Goal: Information Seeking & Learning: Learn about a topic

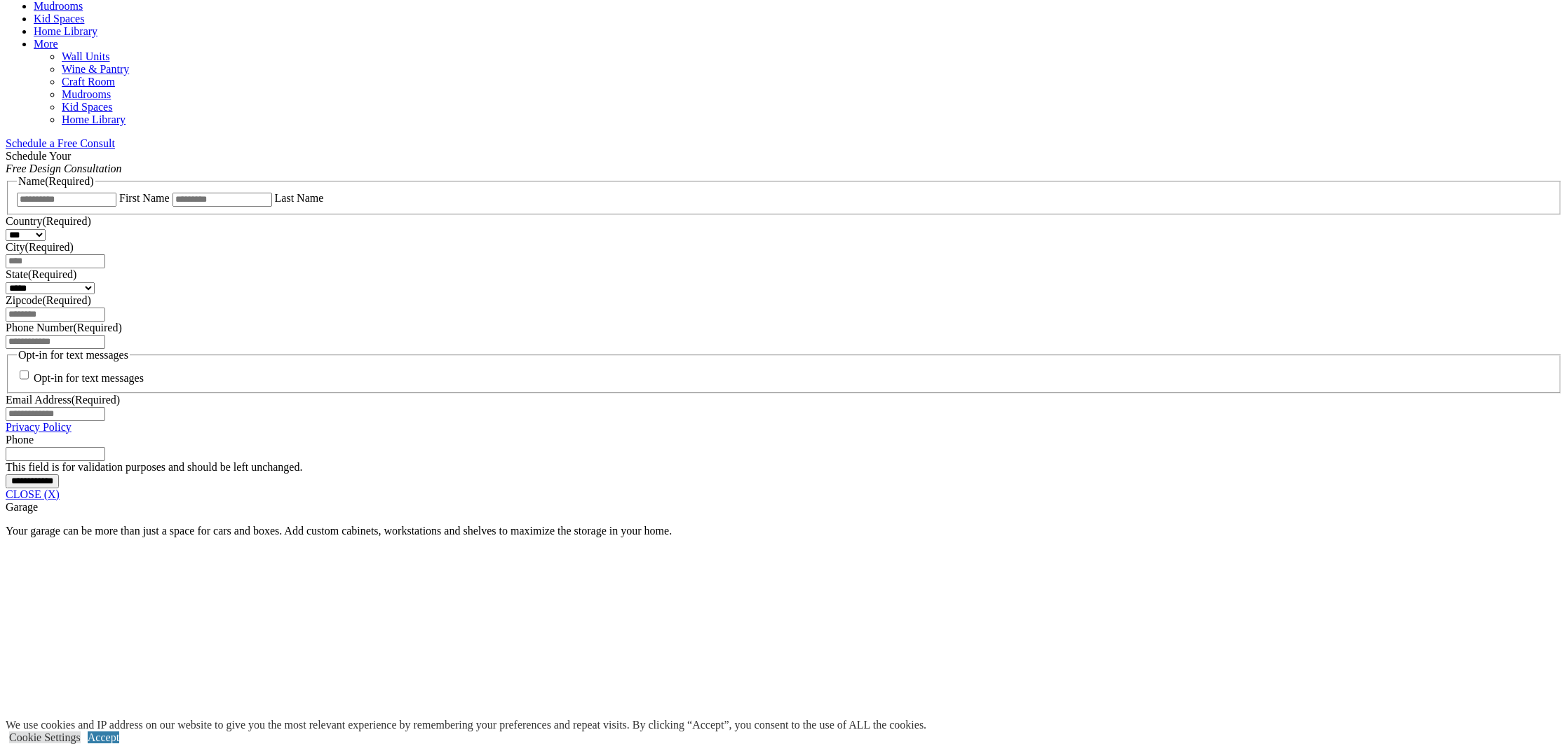
scroll to position [807, 0]
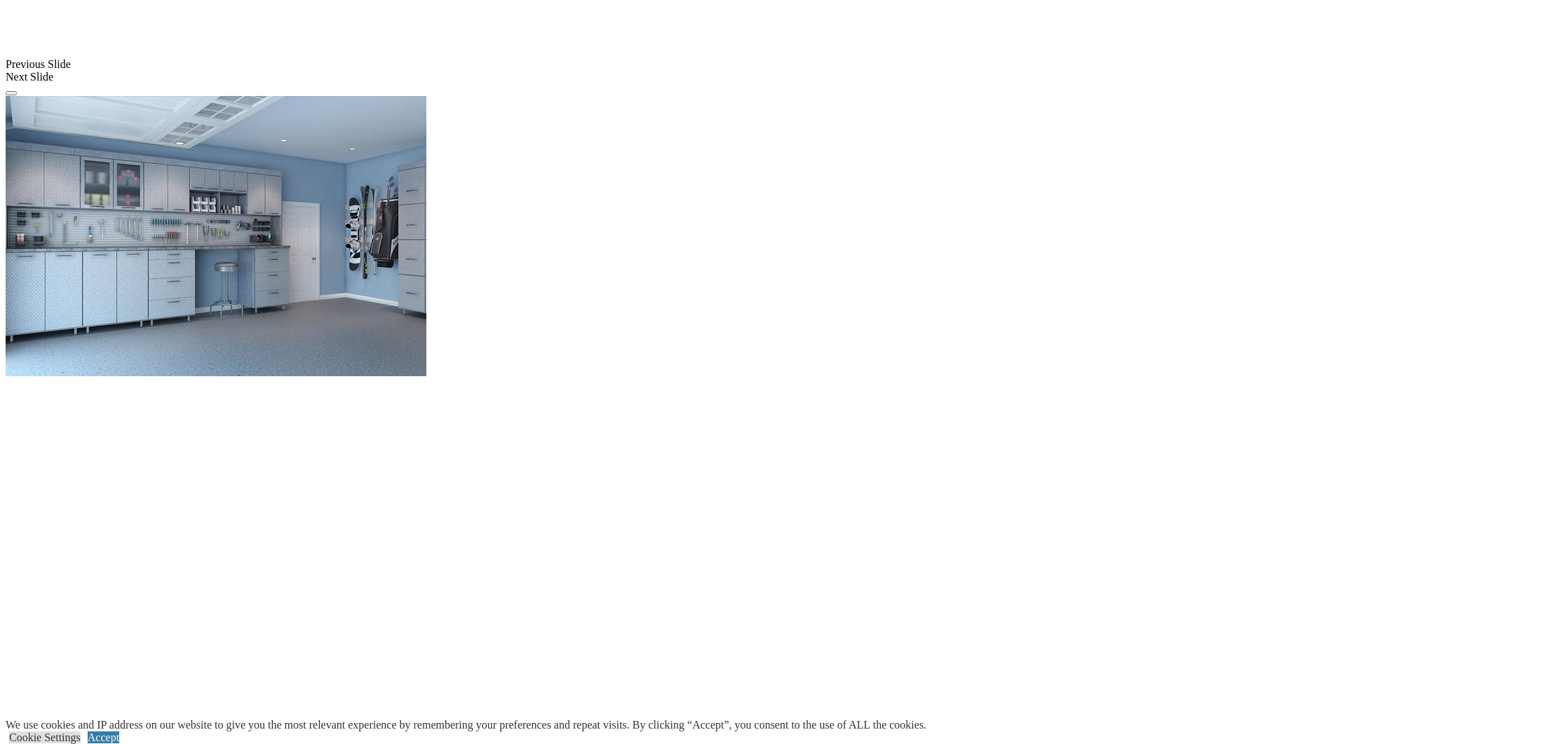
scroll to position [1605, 0]
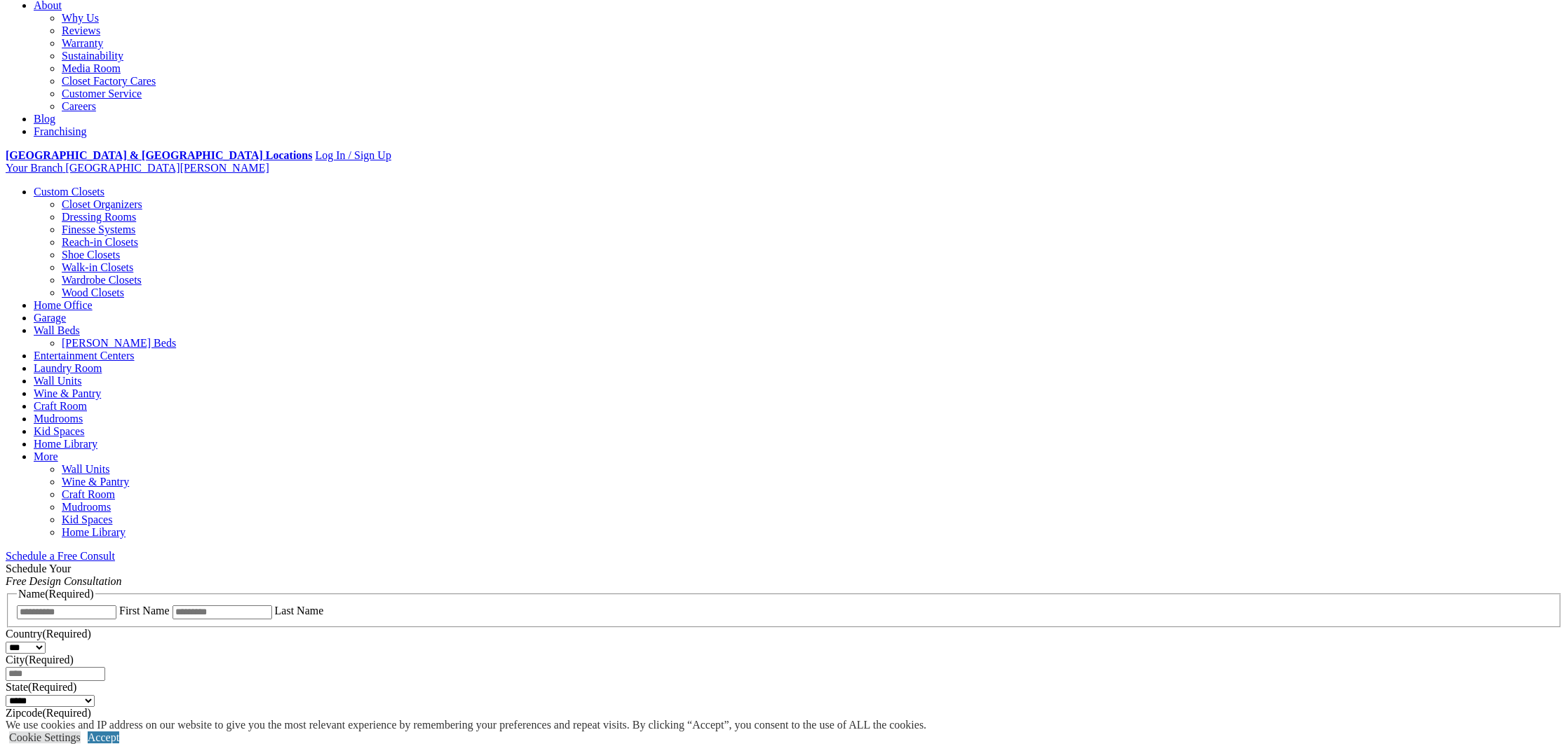
scroll to position [395, 0]
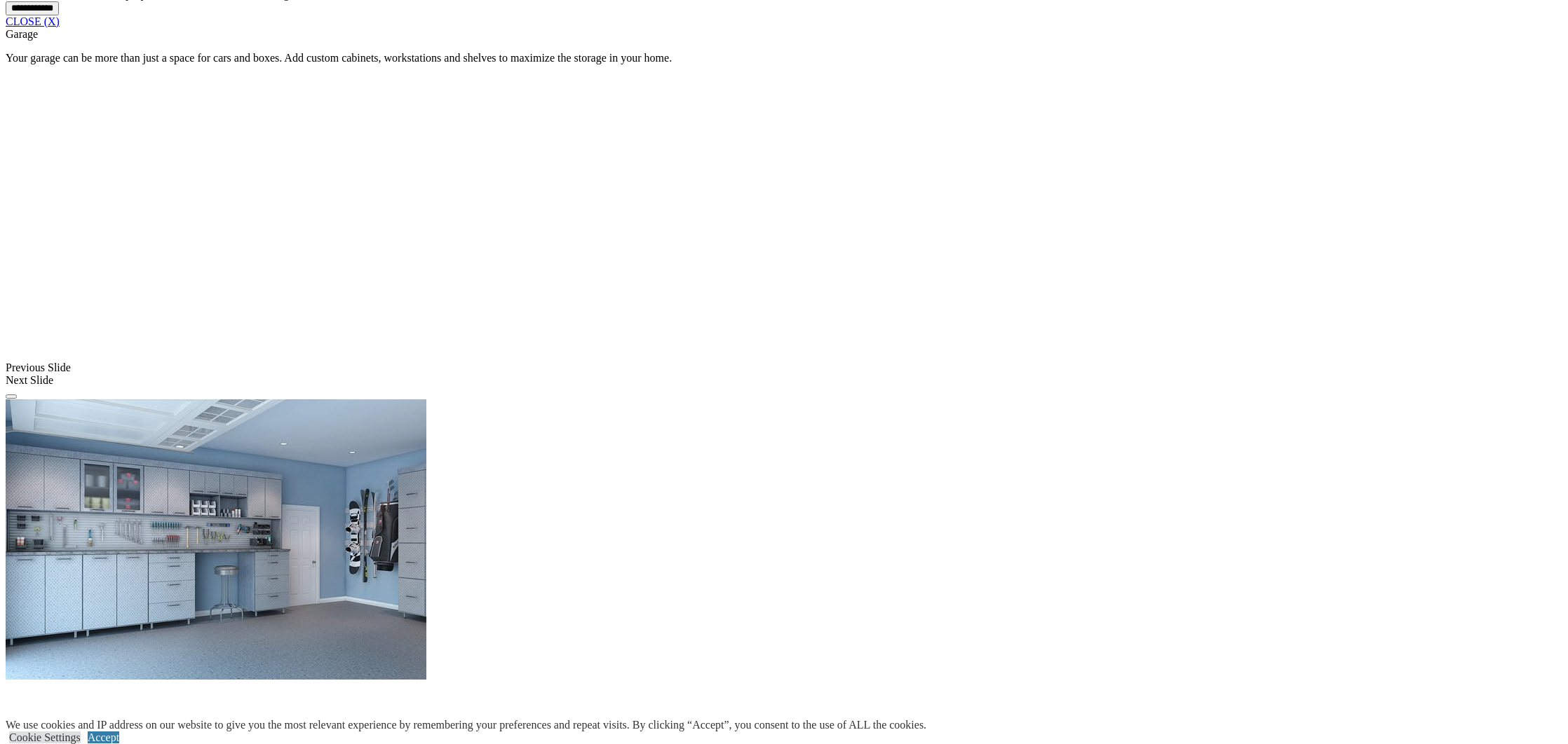
scroll to position [1282, 0]
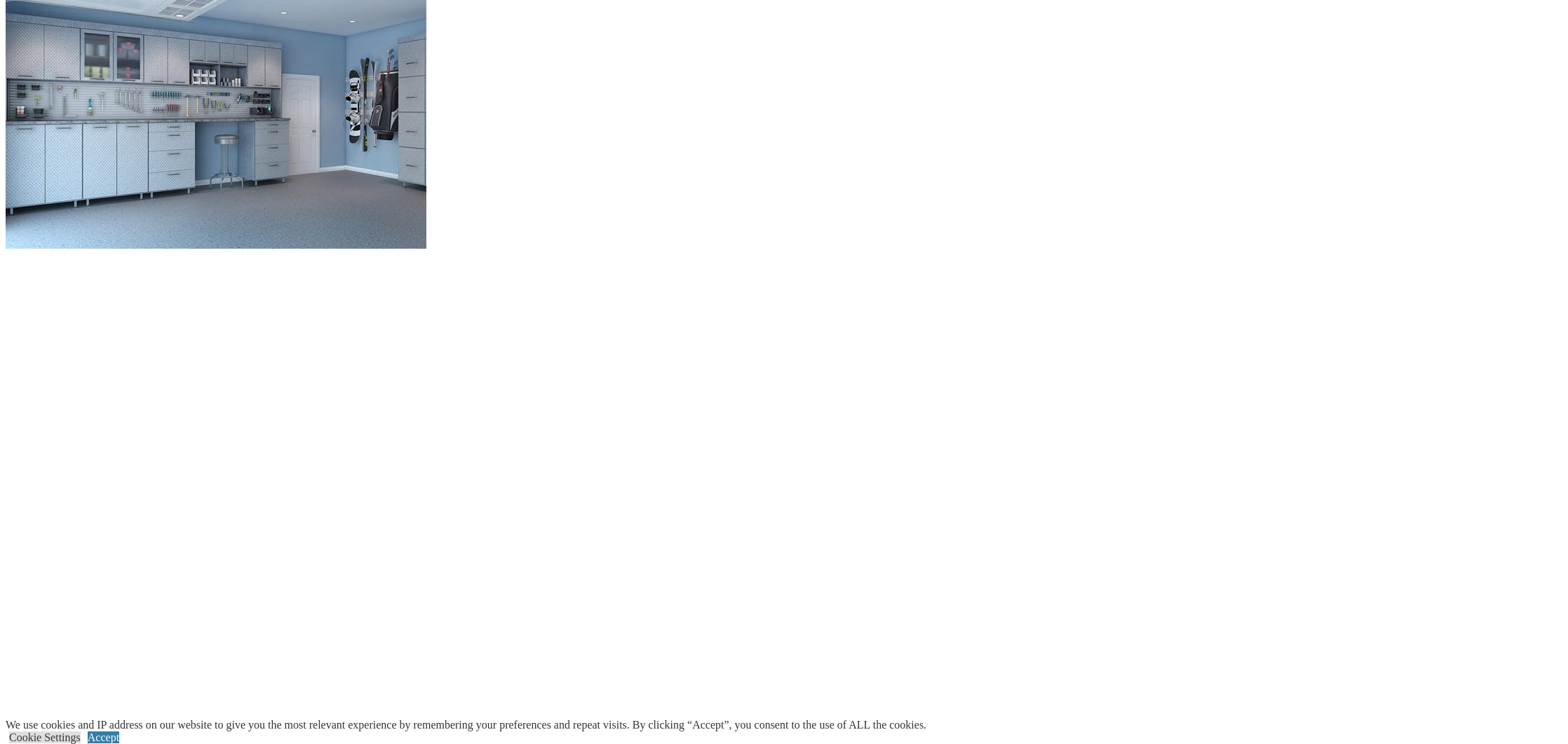
scroll to position [1710, 0]
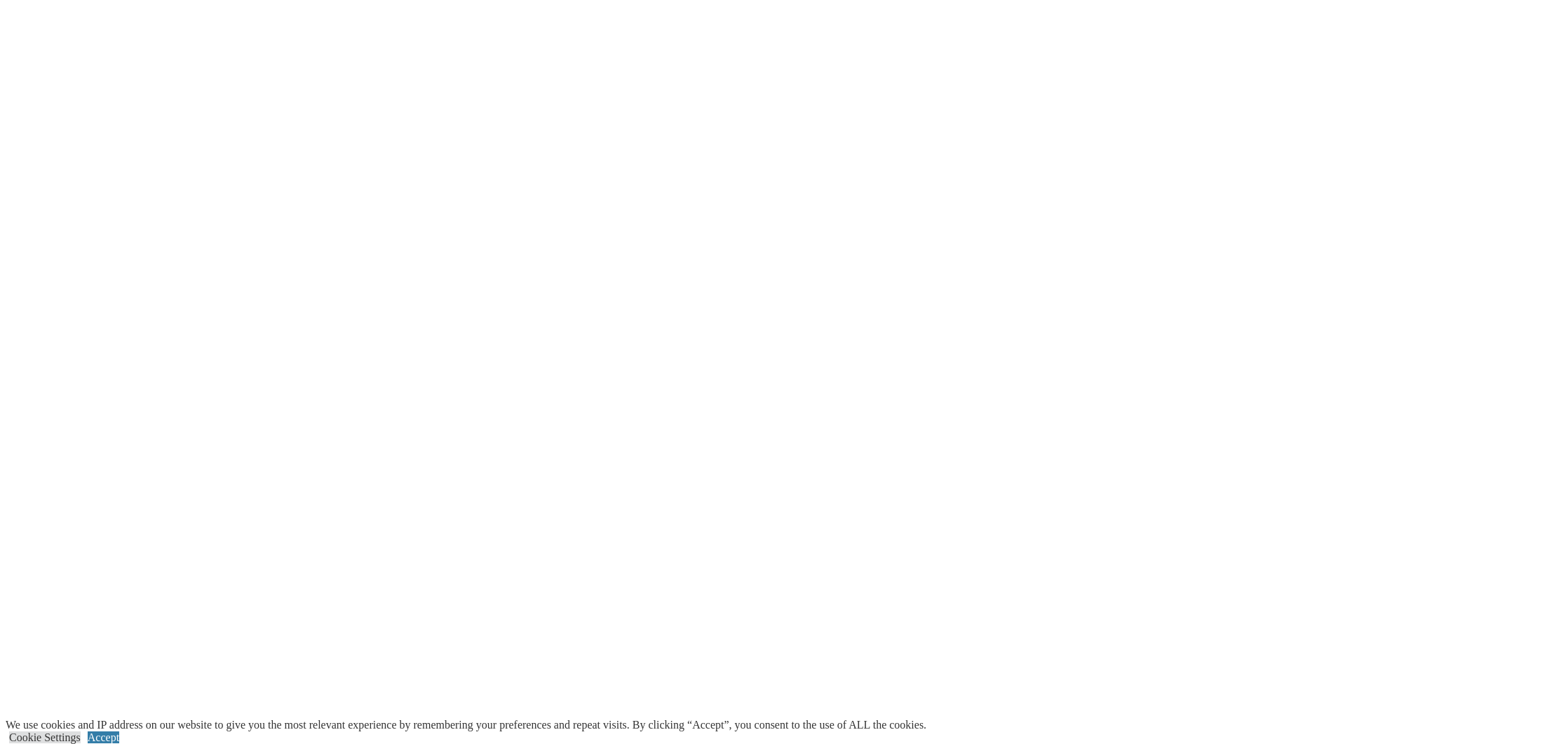
scroll to position [2373, 0]
